Goal: Task Accomplishment & Management: Use online tool/utility

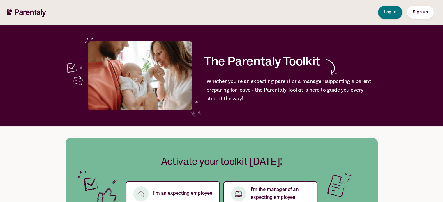
click at [384, 13] on span "Log in" at bounding box center [389, 12] width 13 height 4
